Goal: Find specific page/section: Find specific page/section

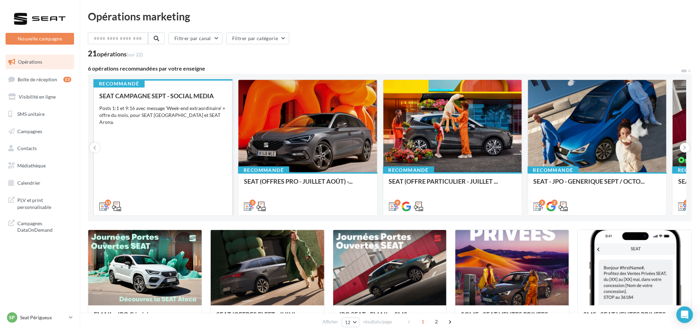
click at [177, 151] on div "SEAT CAMPAGNE SEPT - SOCIAL MEDIA Posts 1:1 et 9:16 avec message 'Week-end extr…" at bounding box center [162, 150] width 127 height 117
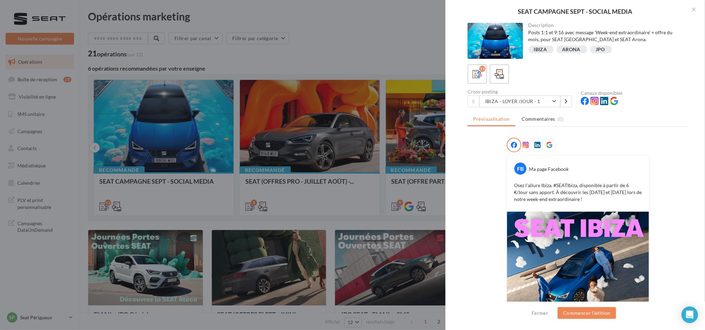
scroll to position [53, 0]
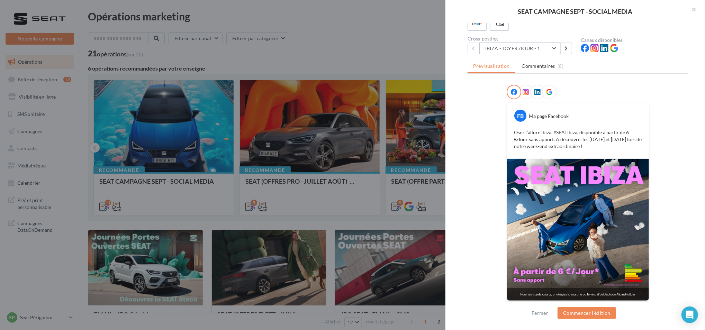
click at [552, 47] on button "IBIZA - LOYER /JOUR - 1" at bounding box center [519, 49] width 81 height 12
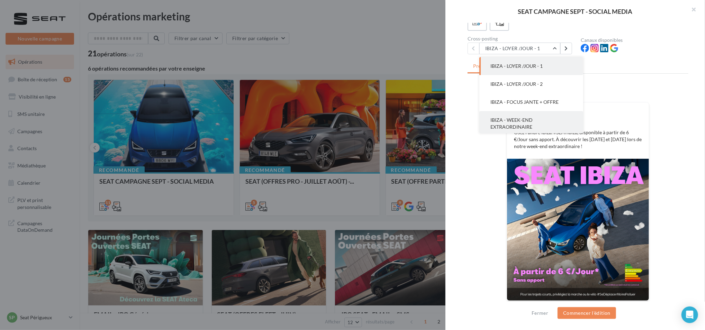
click at [530, 112] on button "IBIZA - WEEK-END EXTRAORDINAIRE" at bounding box center [531, 123] width 104 height 25
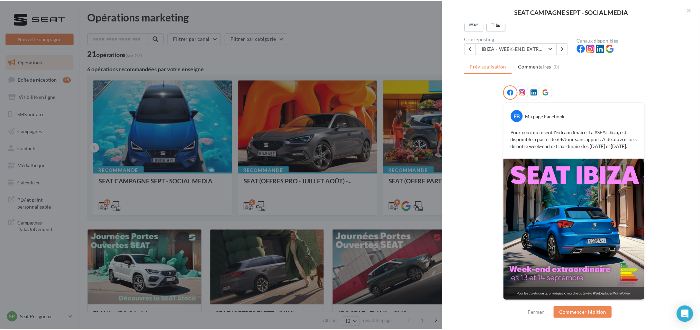
scroll to position [53, 0]
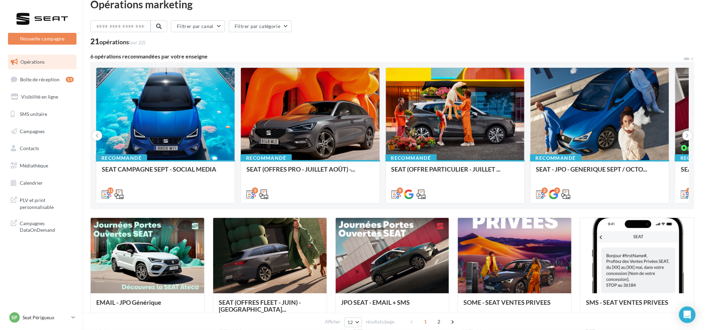
scroll to position [0, 0]
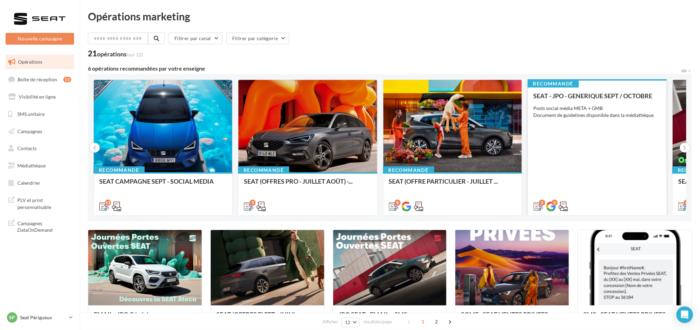
click at [569, 110] on div "Posts social média META + GMB Document de guidelines disponible dans la médiath…" at bounding box center [597, 112] width 127 height 14
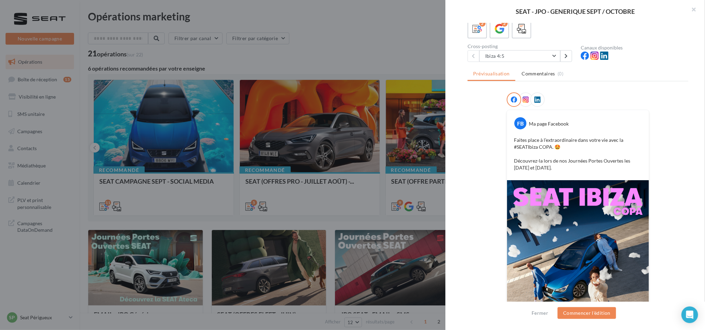
scroll to position [45, 0]
click at [533, 62] on button "Ibiza 4:5" at bounding box center [519, 57] width 81 height 12
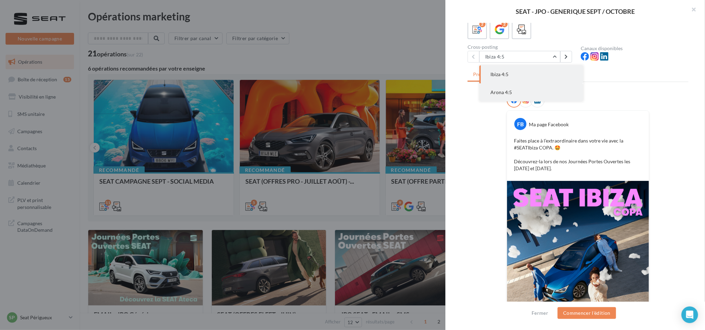
click at [520, 95] on button "Arona 4:5" at bounding box center [531, 92] width 104 height 18
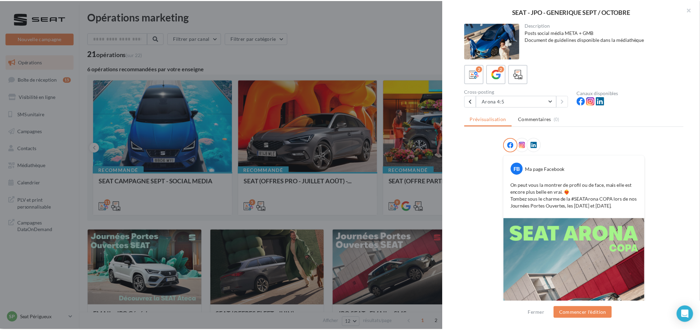
scroll to position [96, 0]
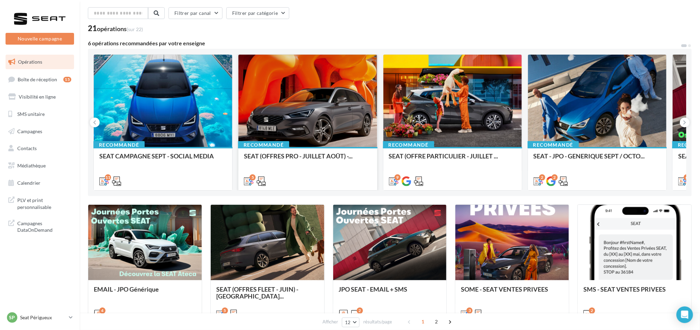
scroll to position [0, 0]
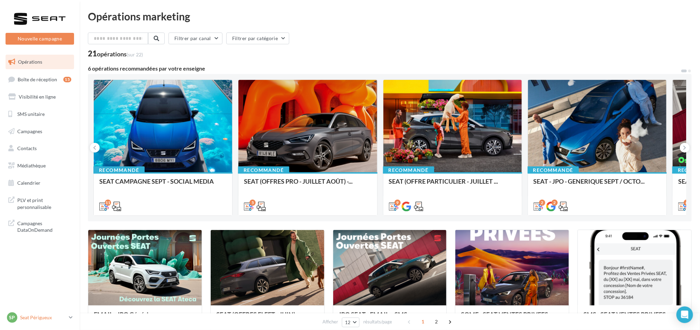
click at [44, 315] on p "Seat Périgueux" at bounding box center [43, 317] width 46 height 7
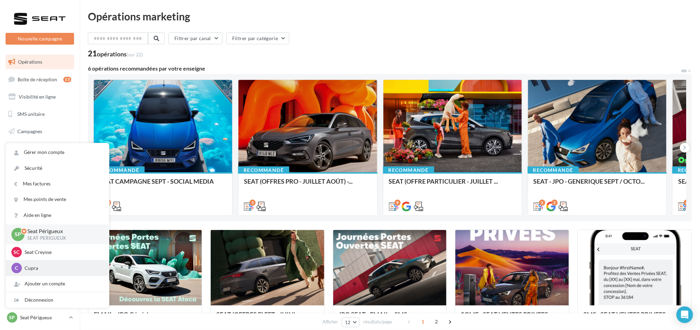
click at [46, 268] on p "Cupra" at bounding box center [63, 268] width 76 height 7
